Goal: Task Accomplishment & Management: Manage account settings

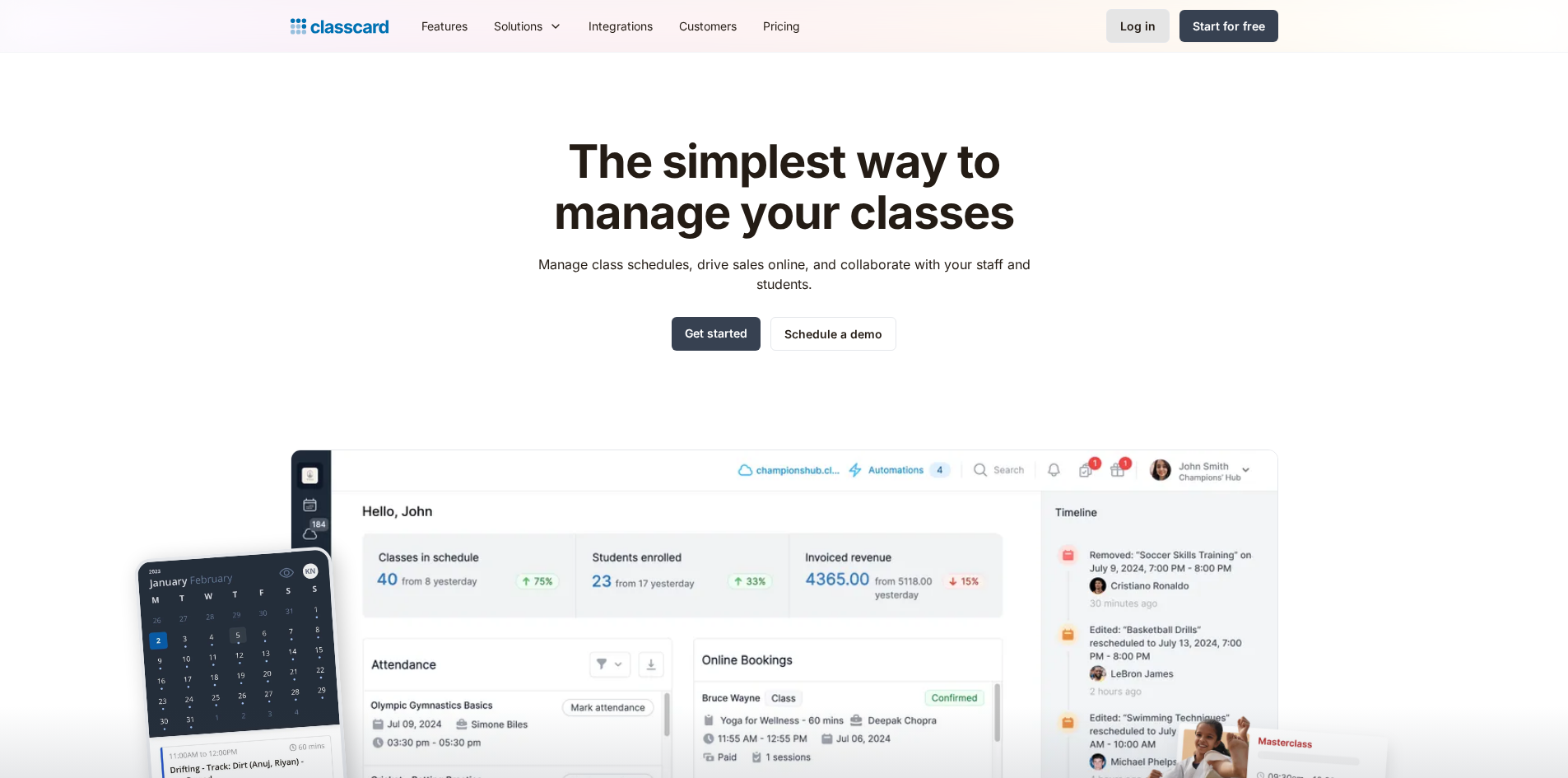
click at [1122, 32] on link "Log in" at bounding box center [1138, 25] width 63 height 34
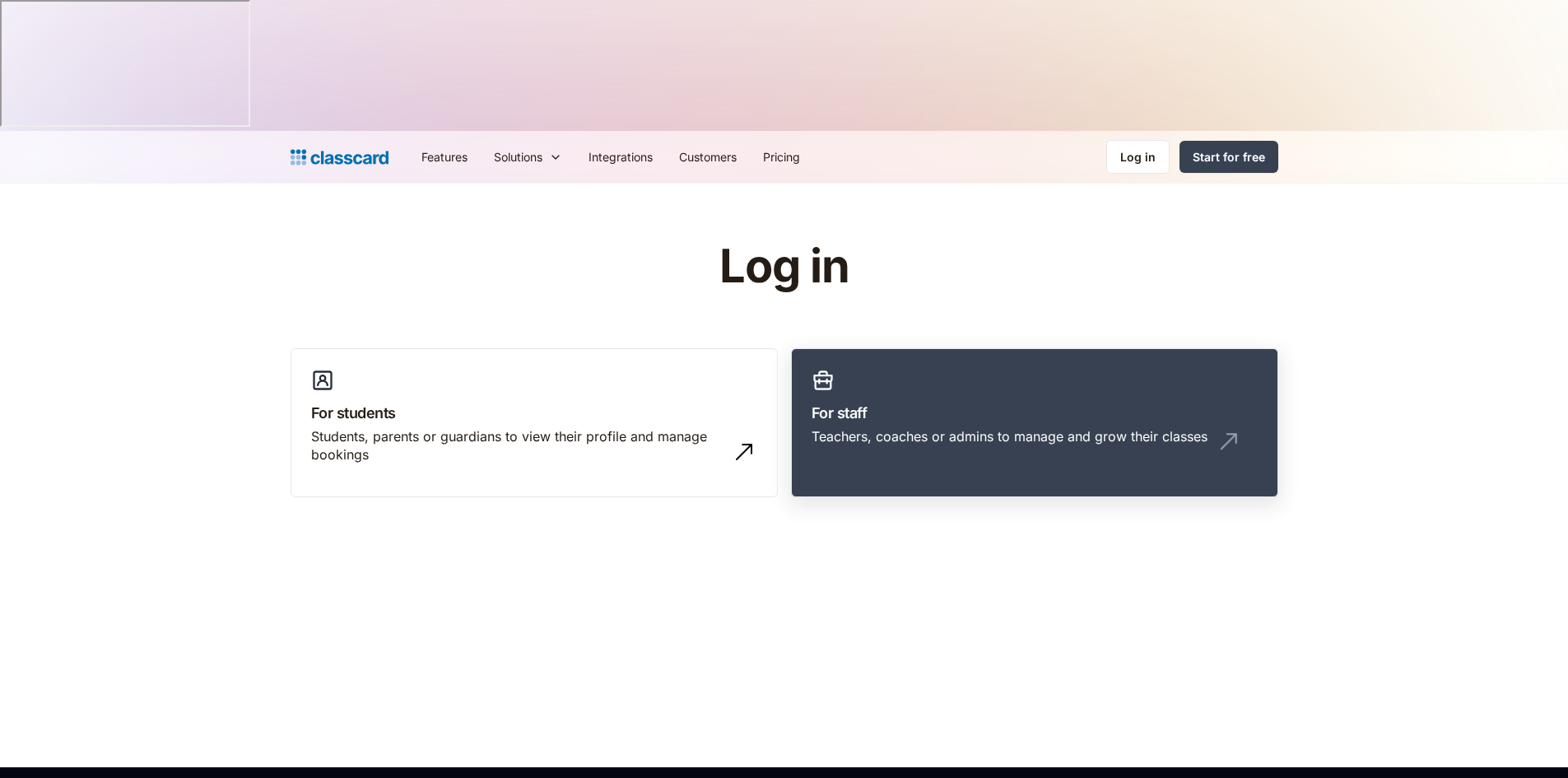
click at [848, 402] on h3 "For staff" at bounding box center [1035, 413] width 446 height 22
